Goal: Information Seeking & Learning: Learn about a topic

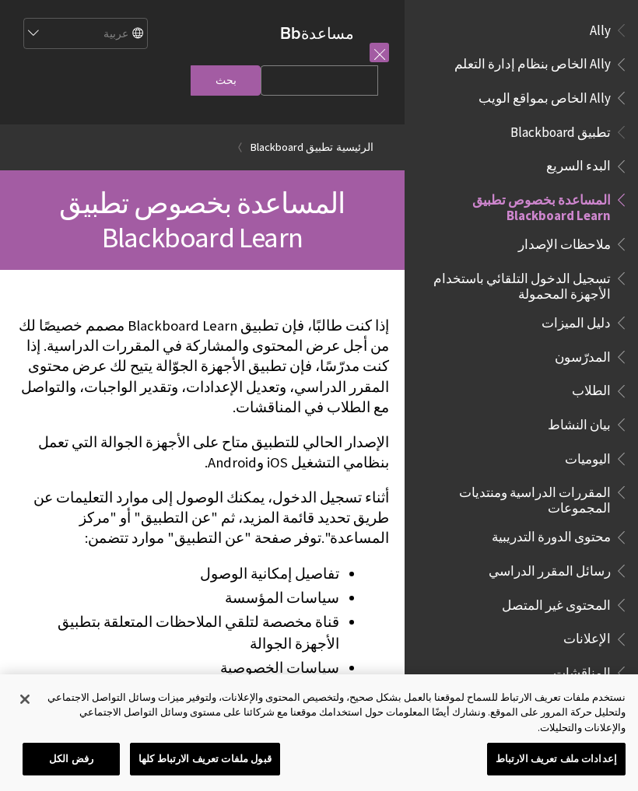
scroll to position [161, 0]
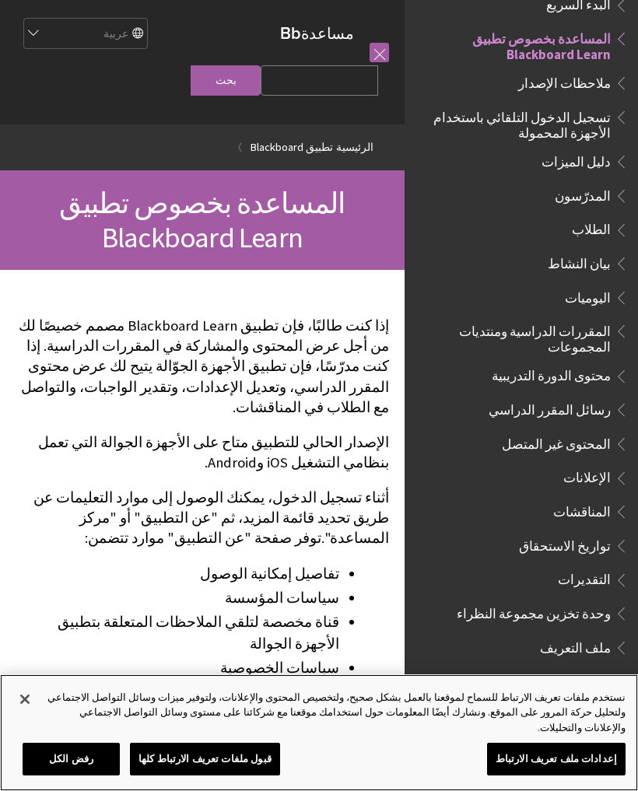
click at [223, 762] on button "قبول ملفات تعريف الارتباط كلها" at bounding box center [205, 759] width 150 height 33
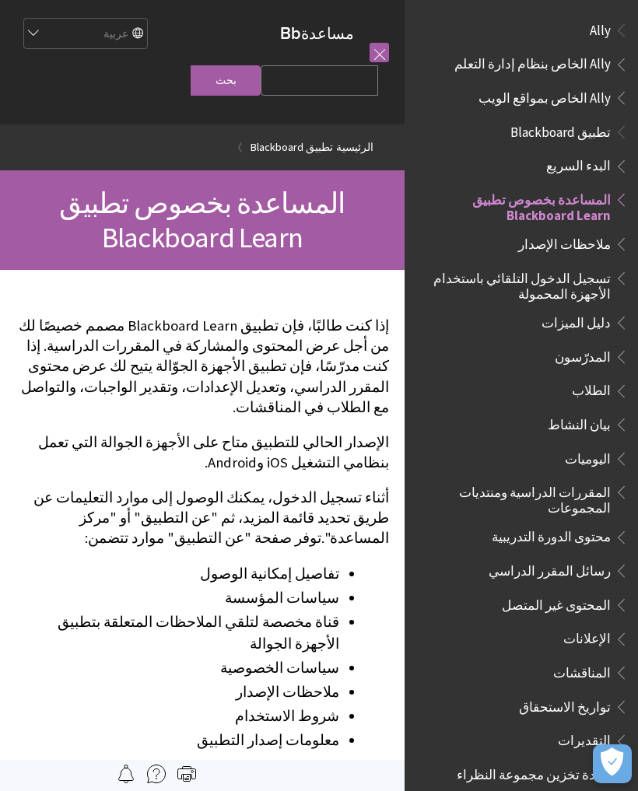
scroll to position [0, 0]
